Goal: Find specific page/section: Find specific page/section

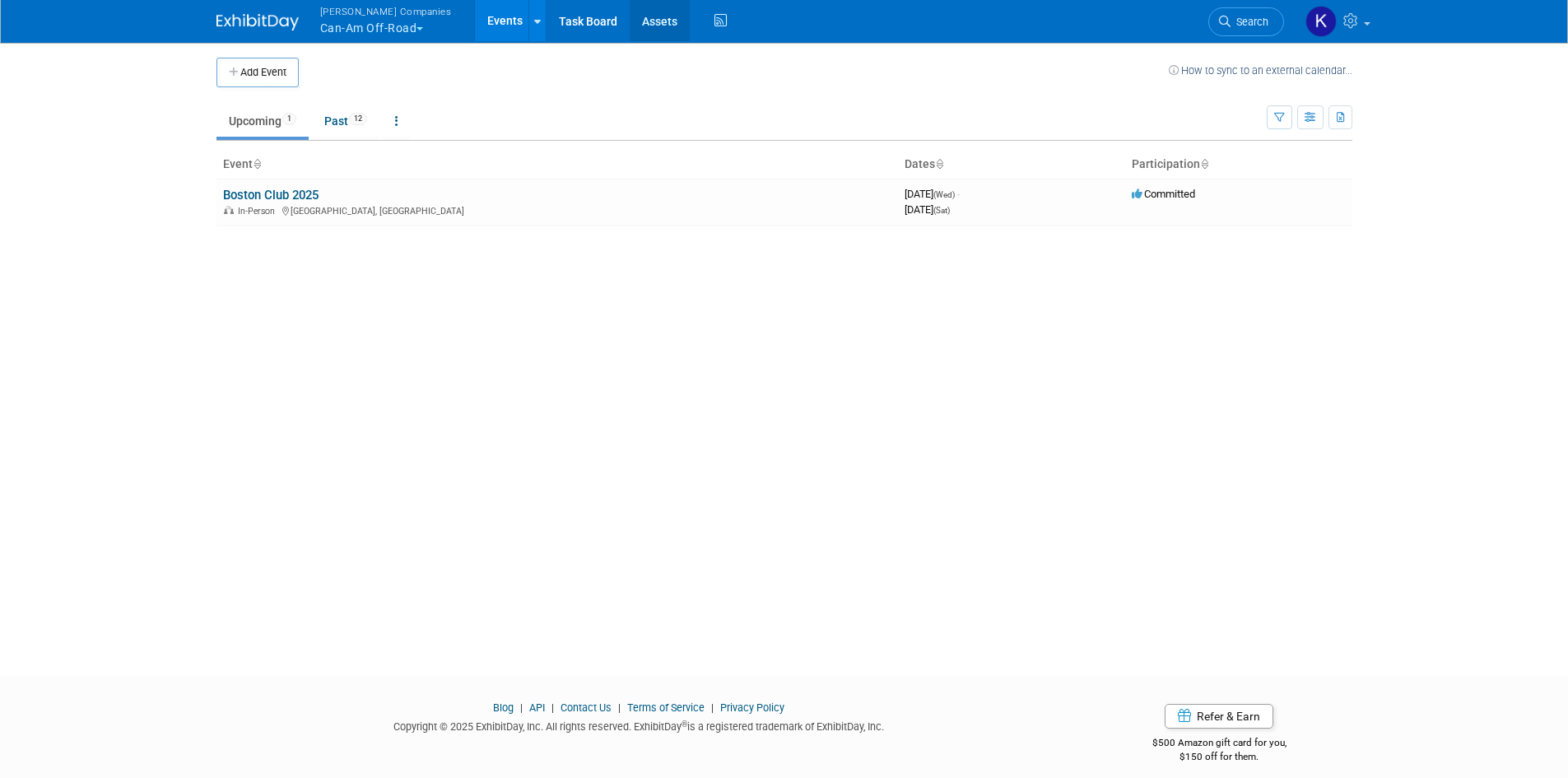
click at [645, 19] on link "Assets" at bounding box center [659, 20] width 60 height 41
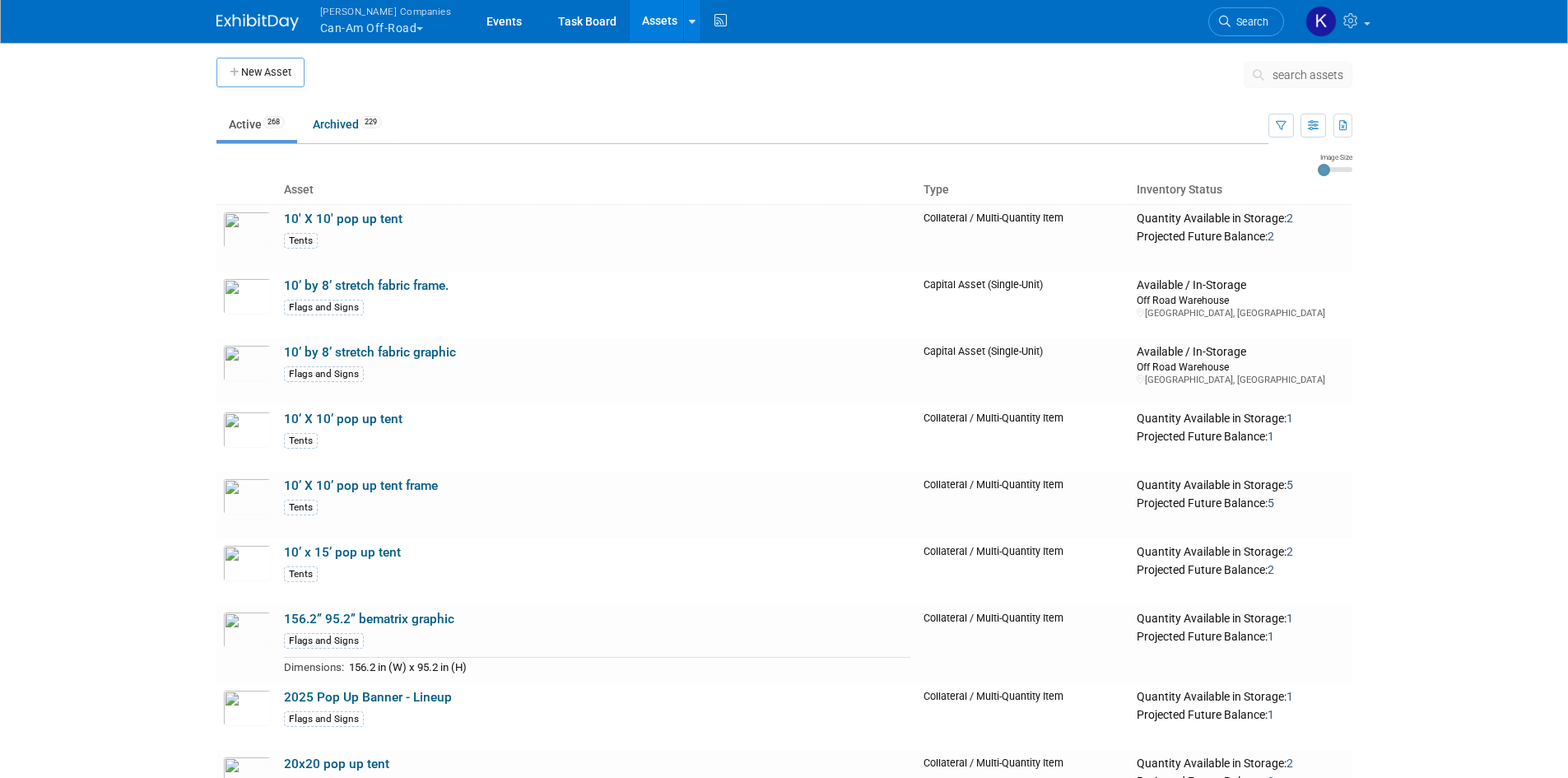
click at [1279, 79] on span "search assets" at bounding box center [1308, 75] width 71 height 14
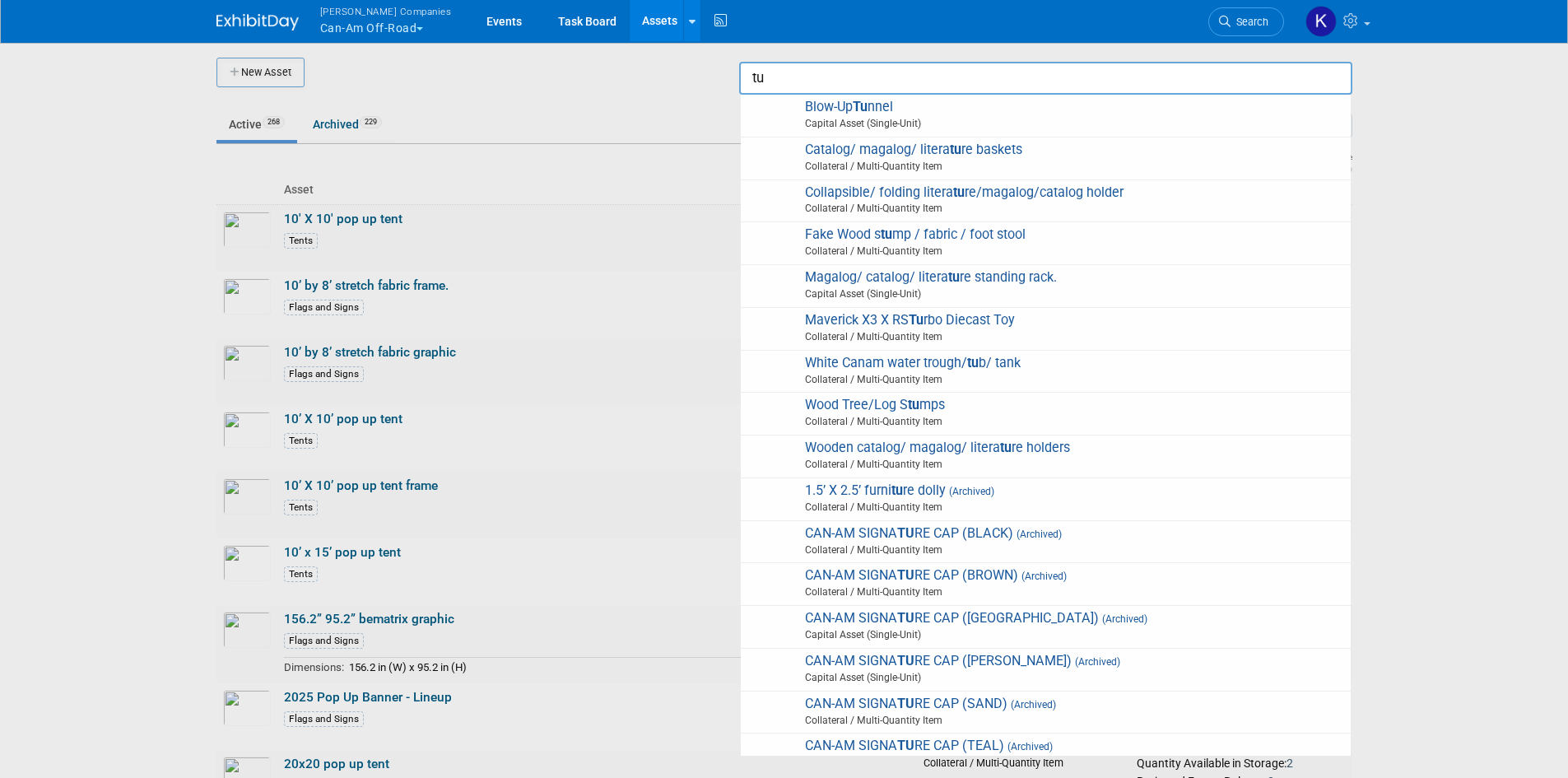
type input "t"
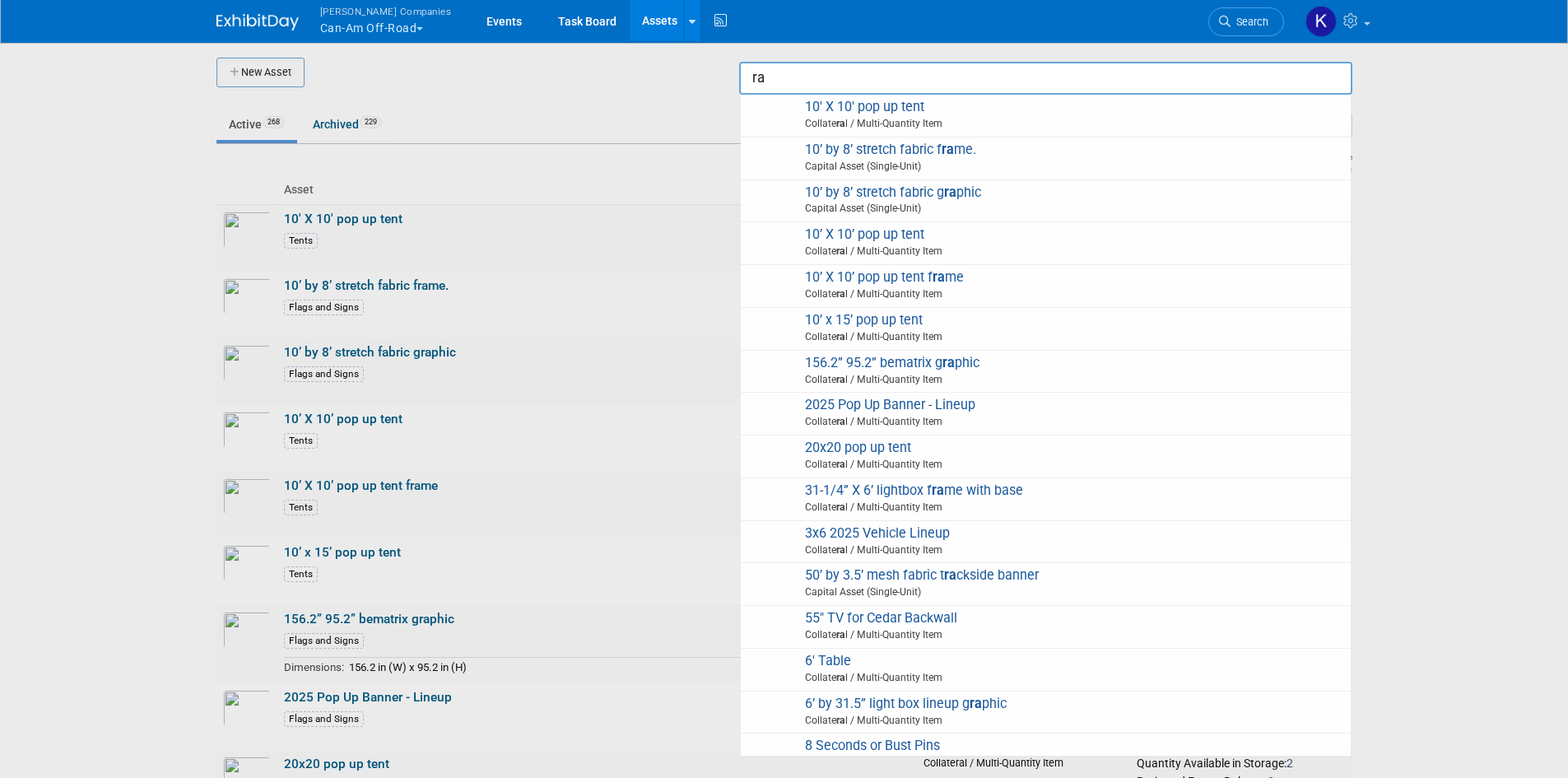
type input "r"
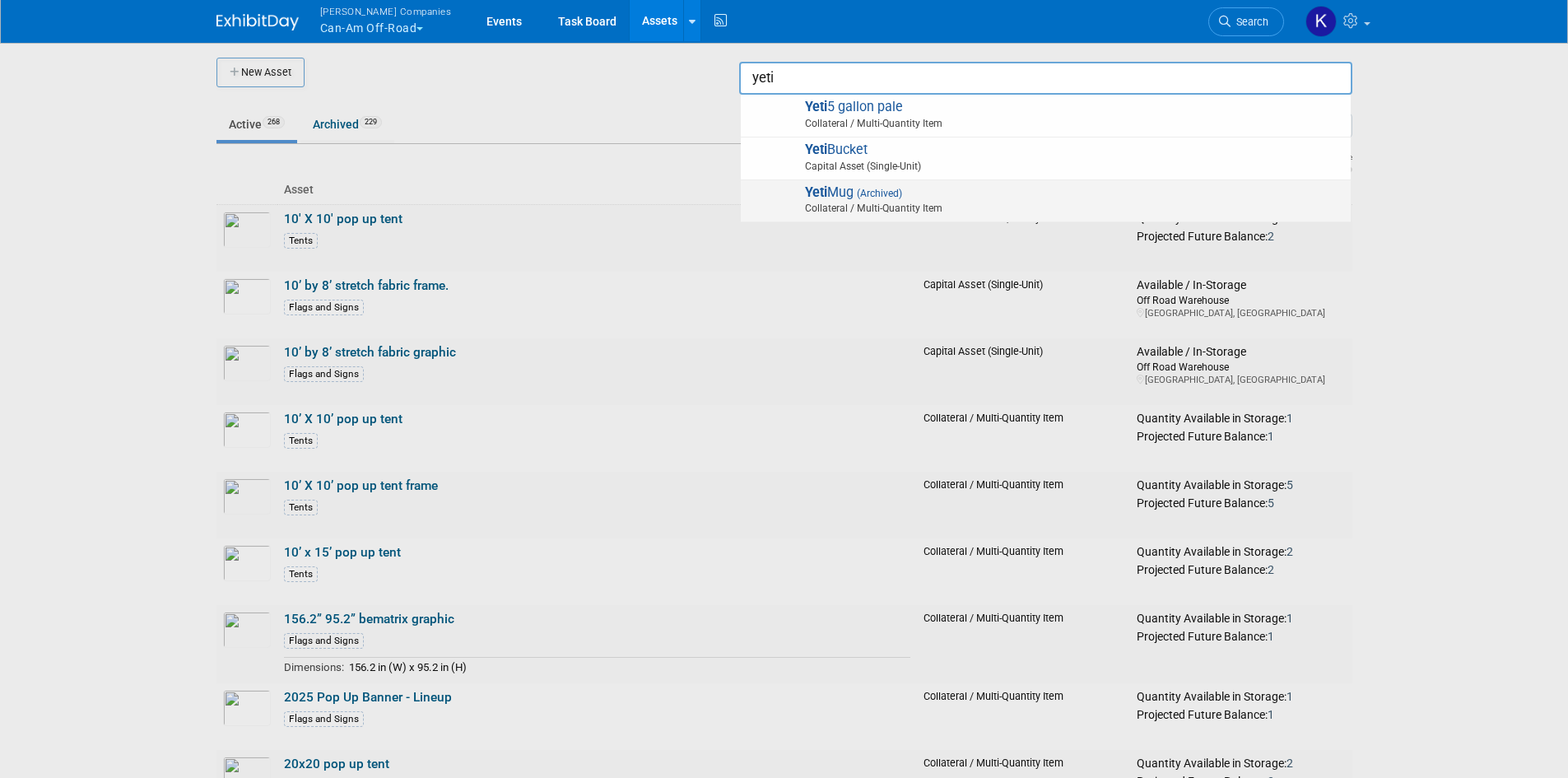
click at [887, 207] on span "Collateral / Multi-Quantity Item" at bounding box center [1048, 209] width 589 height 15
type input "Yeti Mug"
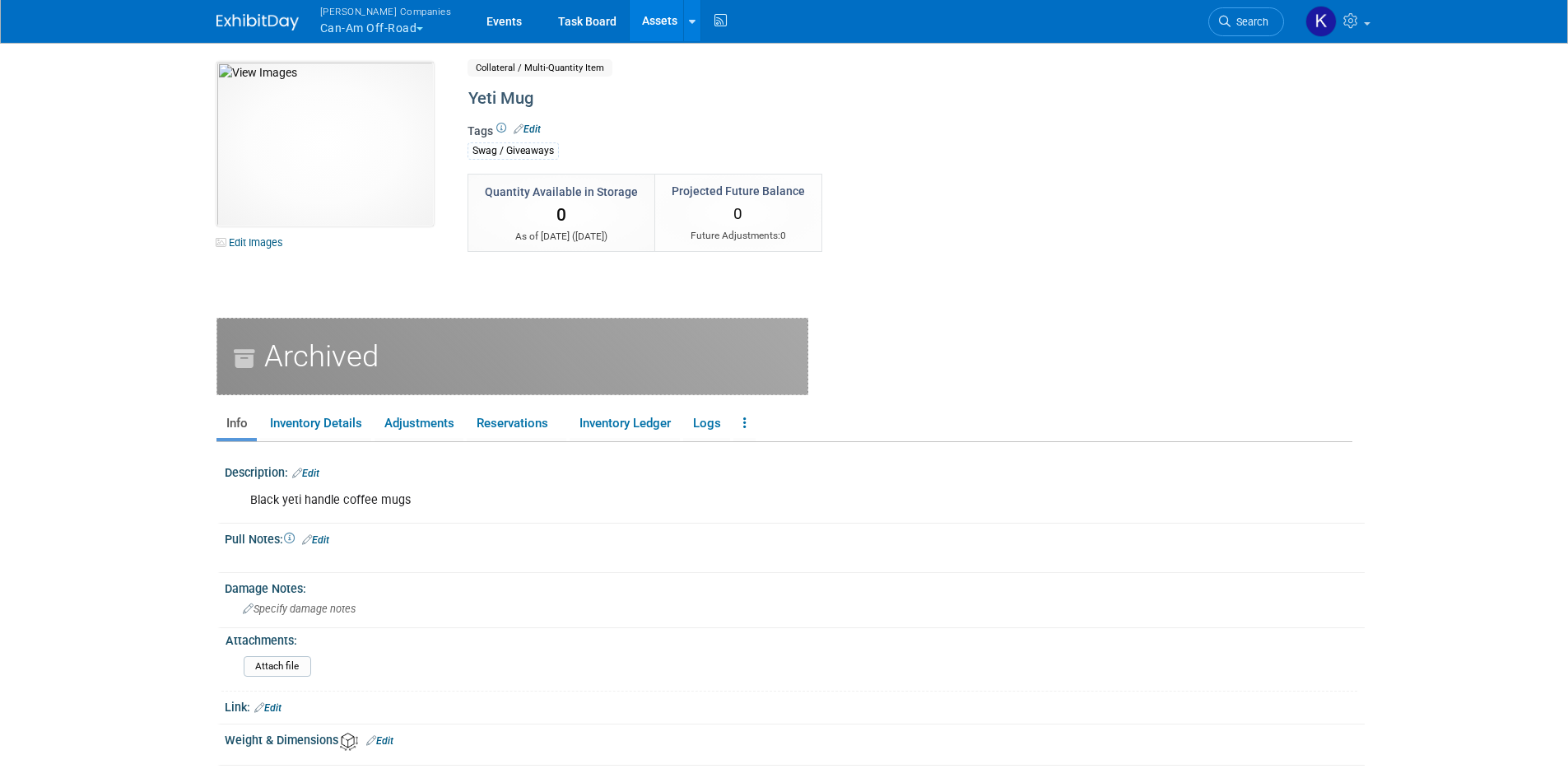
click at [632, 16] on link "Assets" at bounding box center [659, 20] width 60 height 41
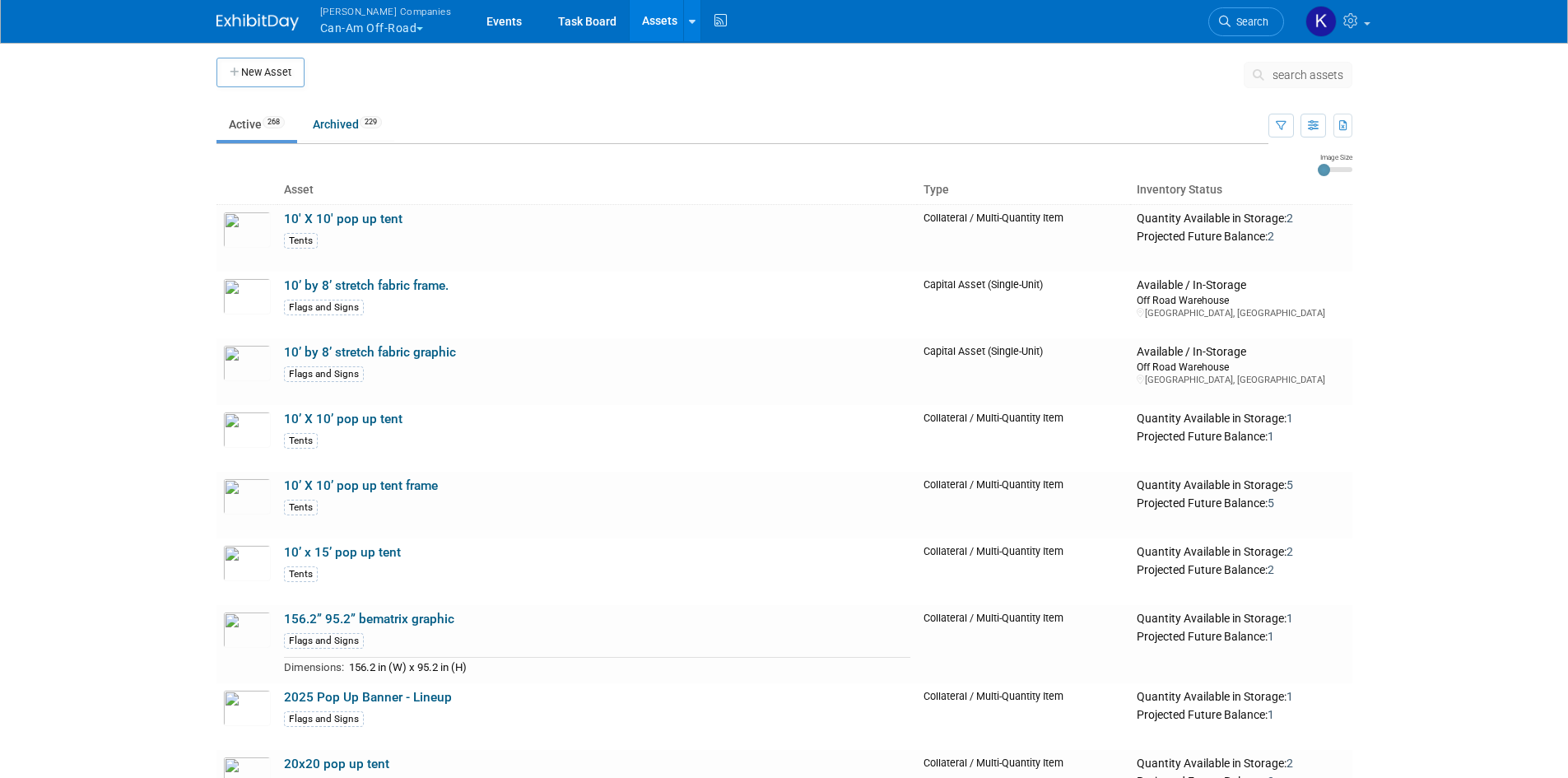
click at [1313, 79] on span "search assets" at bounding box center [1308, 75] width 71 height 14
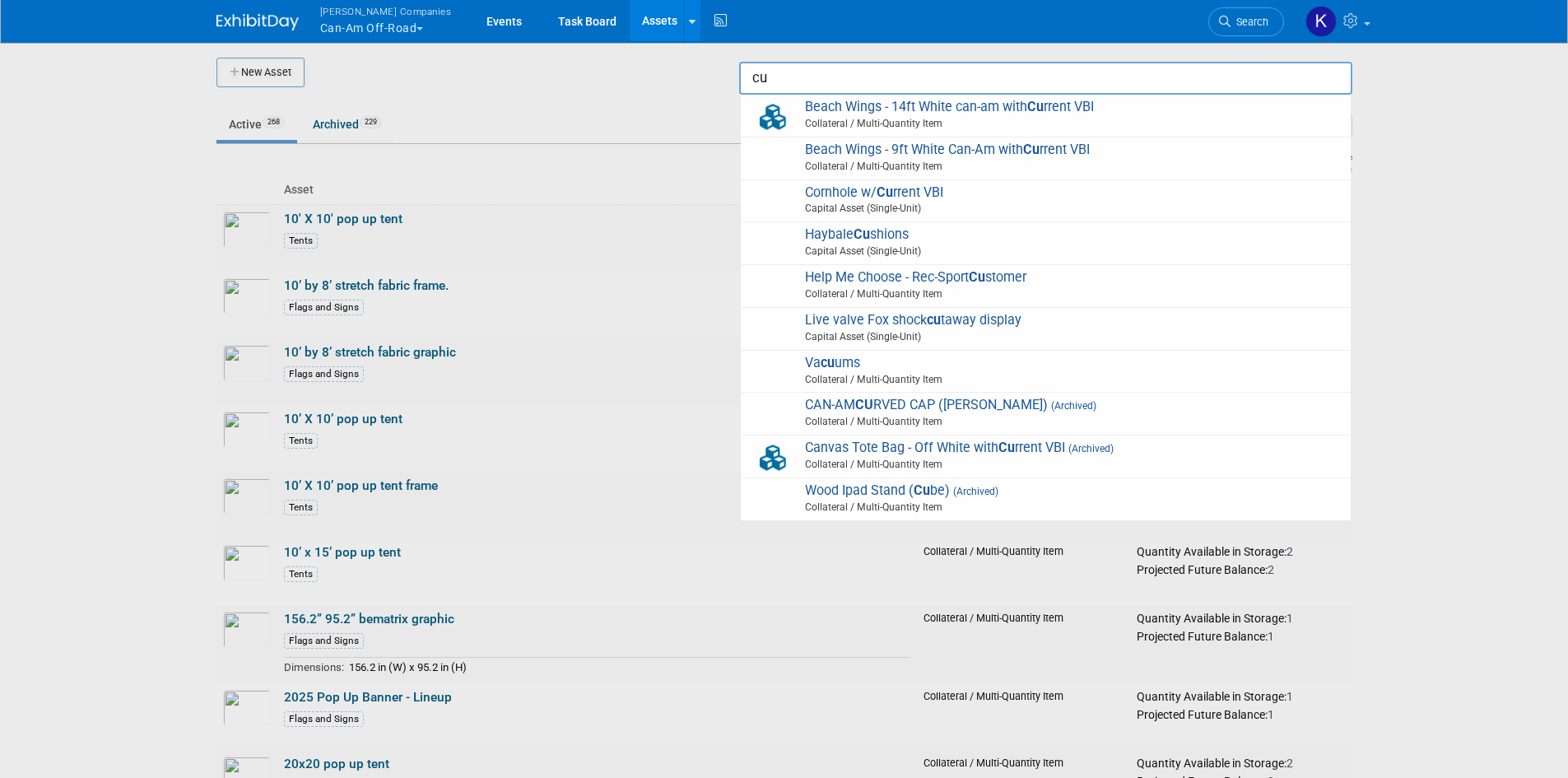
type input "c"
